Goal: Browse casually: Explore the website without a specific task or goal

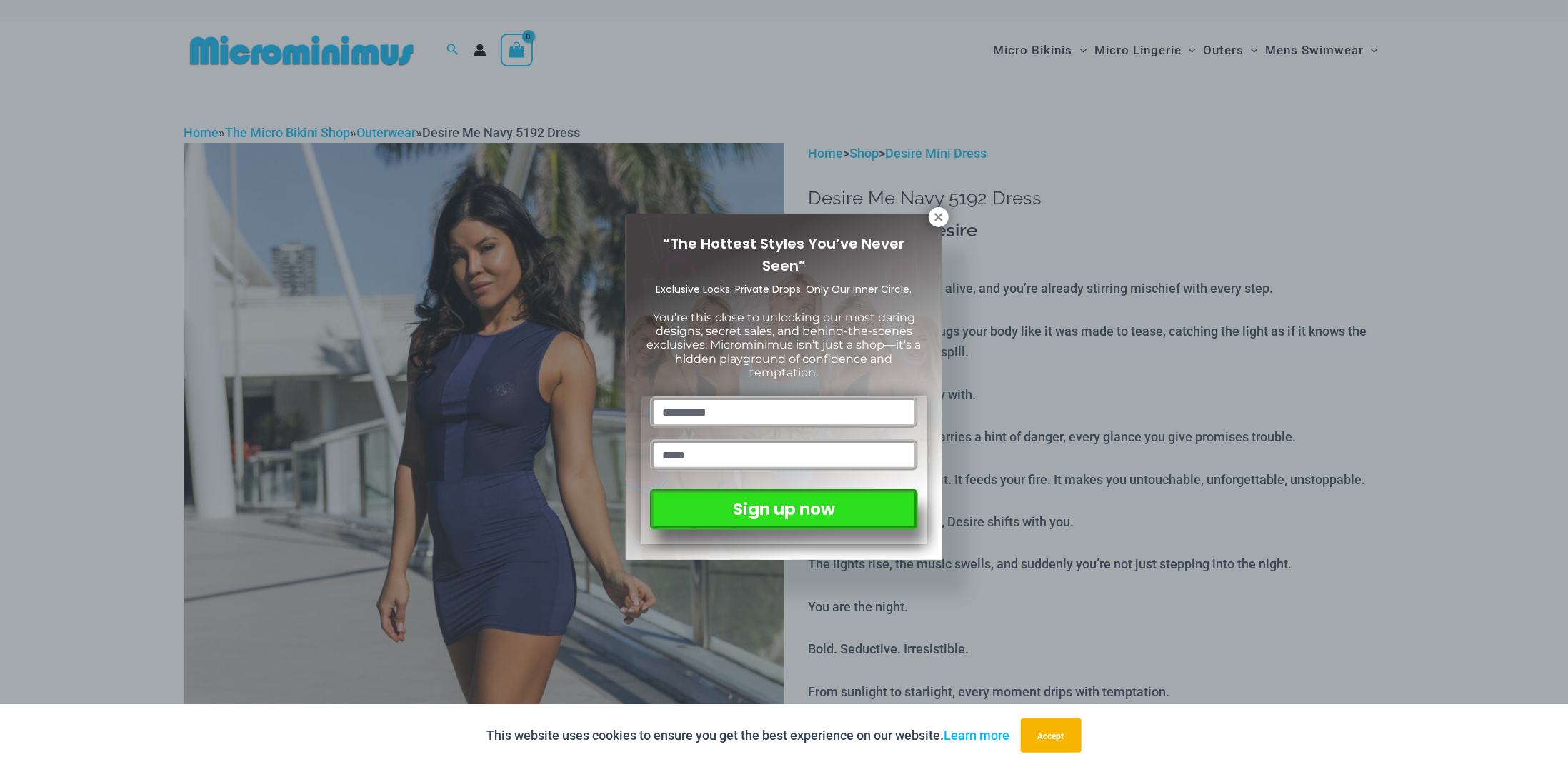
click at [738, 75] on div "“The Hottest Styles You’ve Never Seen” Exclusive Looks. Private Drops. Only Our…" at bounding box center [784, 384] width 1568 height 767
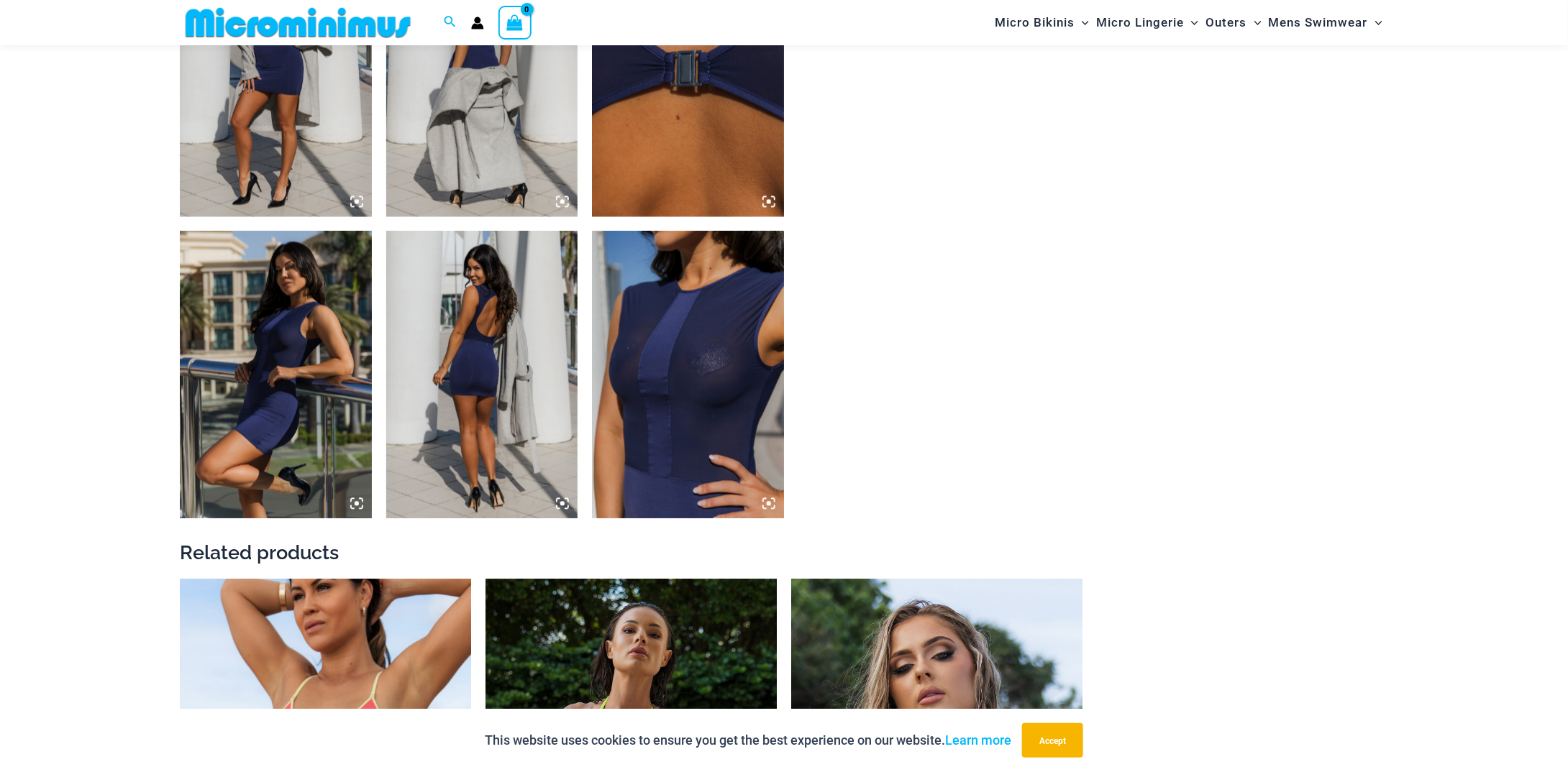
scroll to position [1927, 0]
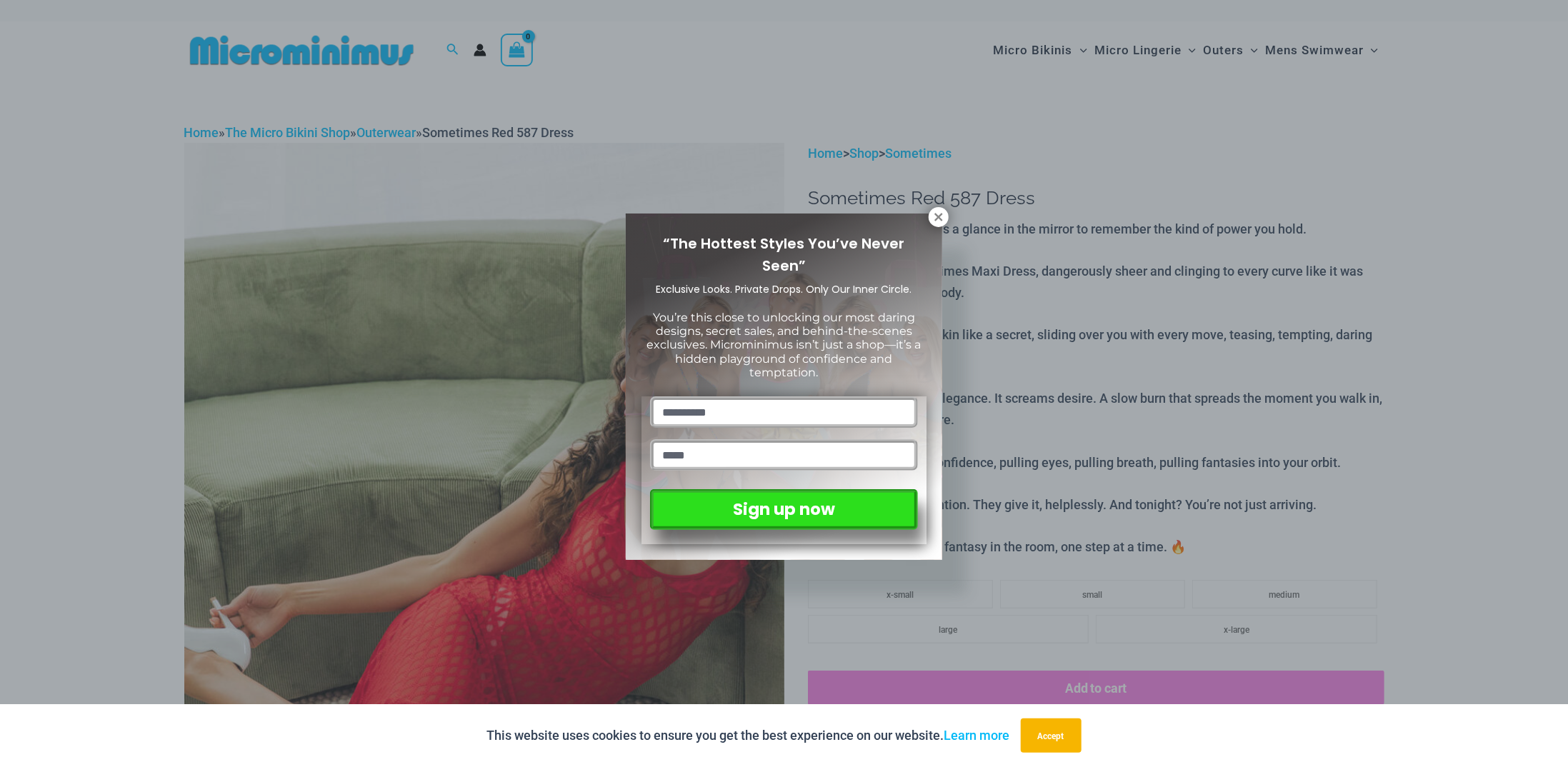
click at [760, 69] on div "“The Hottest Styles You’ve Never Seen” Exclusive Looks. Private Drops. Only Our…" at bounding box center [784, 384] width 1568 height 767
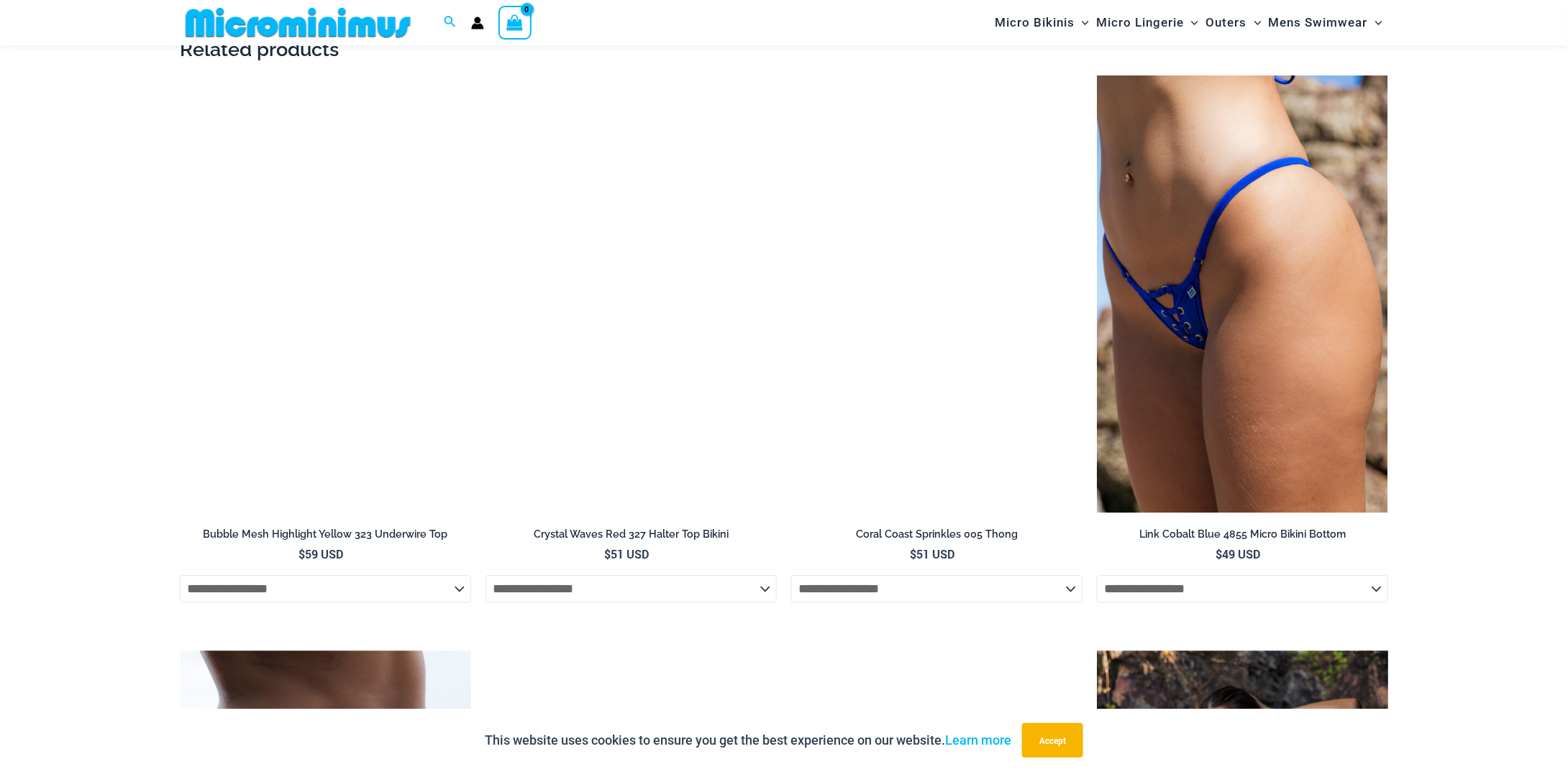
scroll to position [2143, 0]
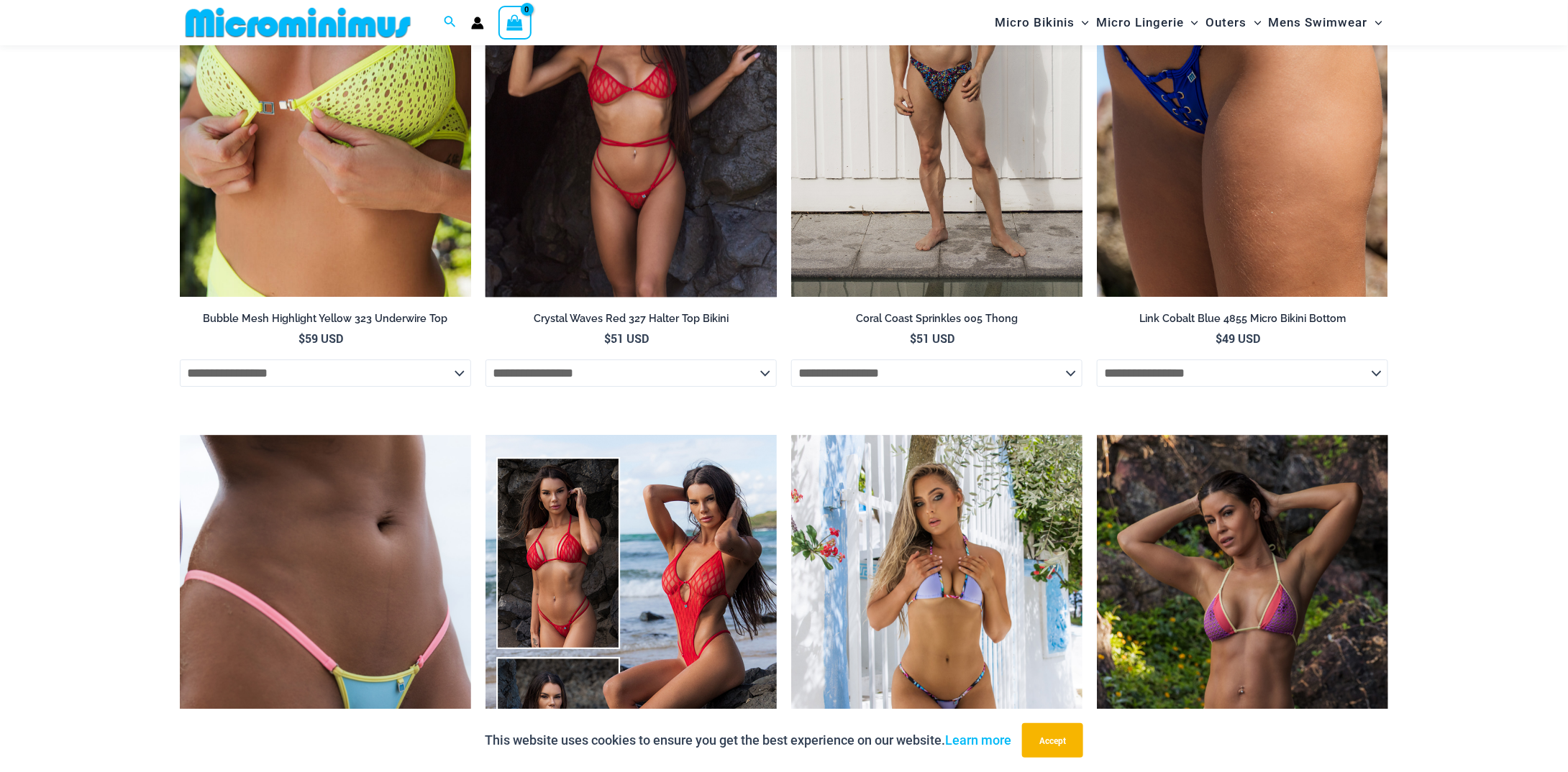
click at [729, 79] on img at bounding box center [631, 78] width 291 height 437
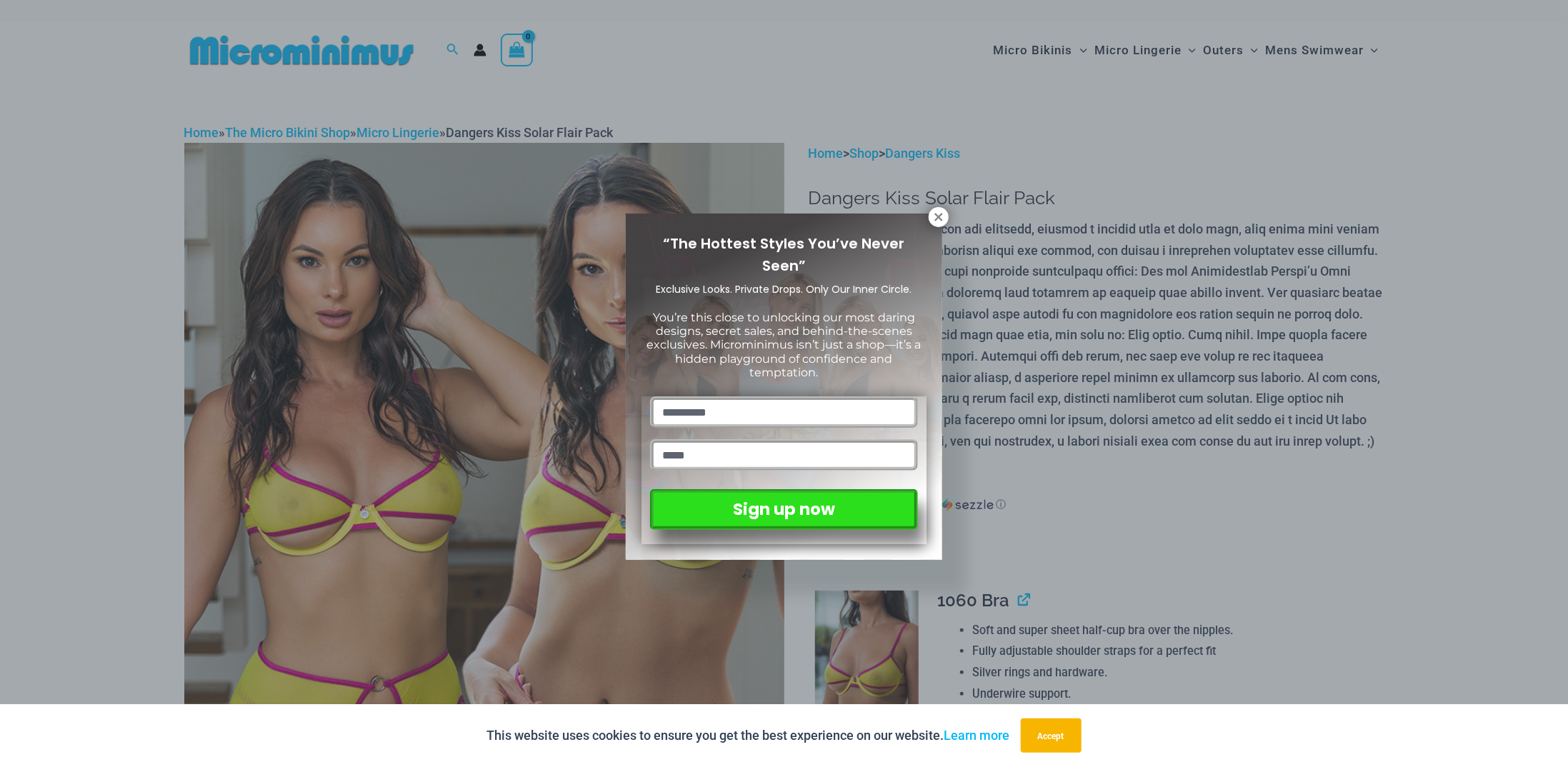
click at [682, 60] on div "“The Hottest Styles You’ve Never Seen” Exclusive Looks. Private Drops. Only Our…" at bounding box center [784, 384] width 1568 height 767
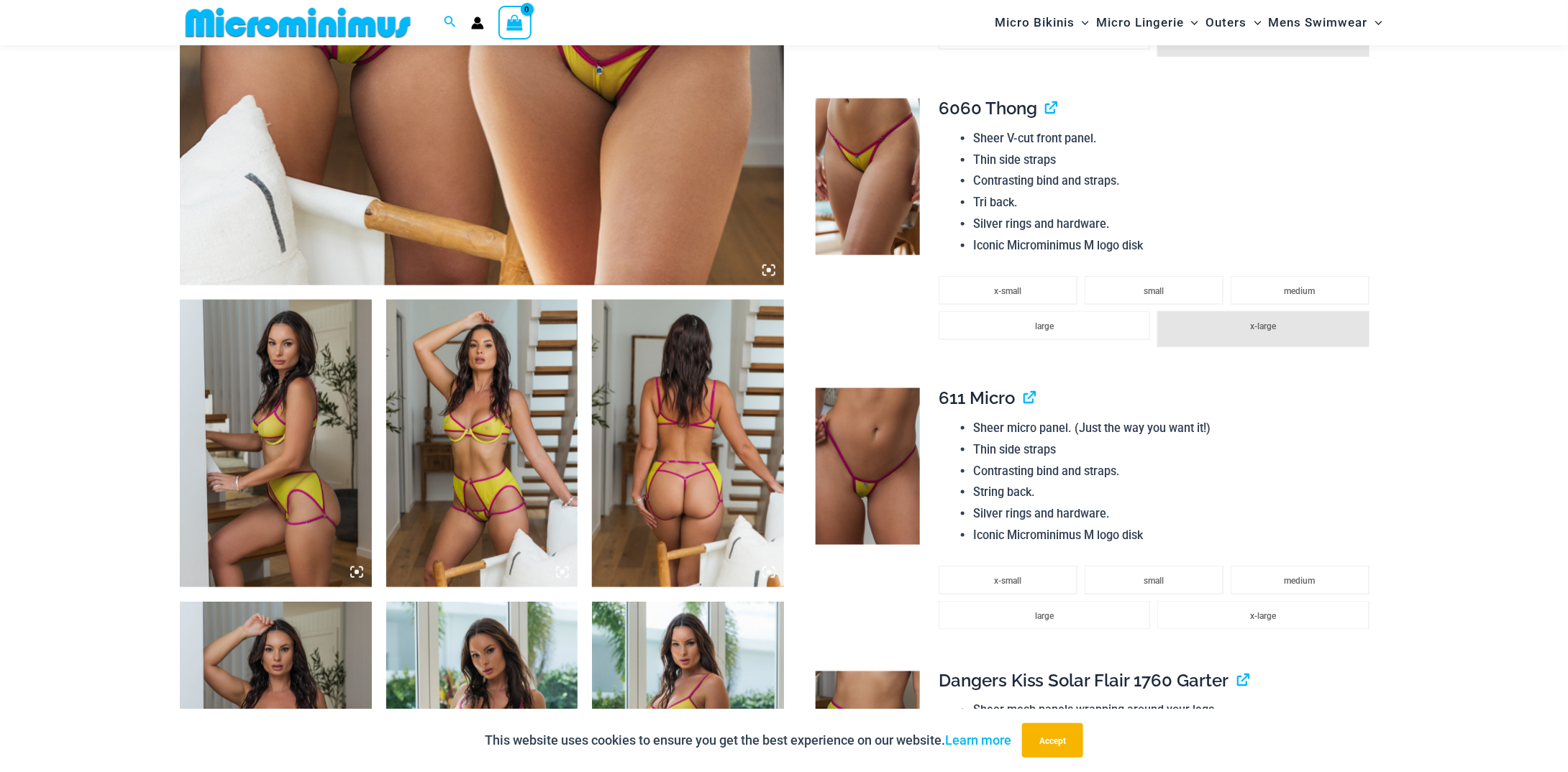
scroll to position [921, 0]
